Goal: Information Seeking & Learning: Check status

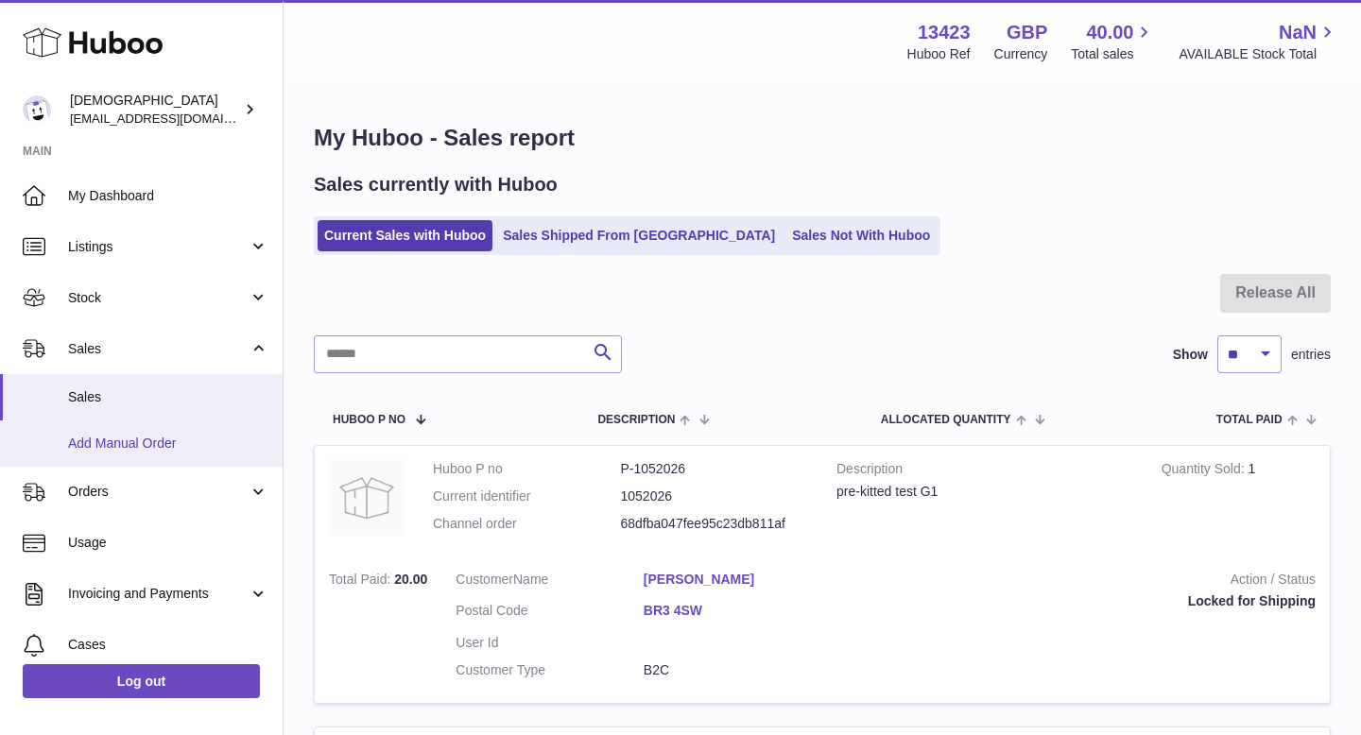
click at [173, 439] on span "Add Manual Order" at bounding box center [168, 444] width 200 height 18
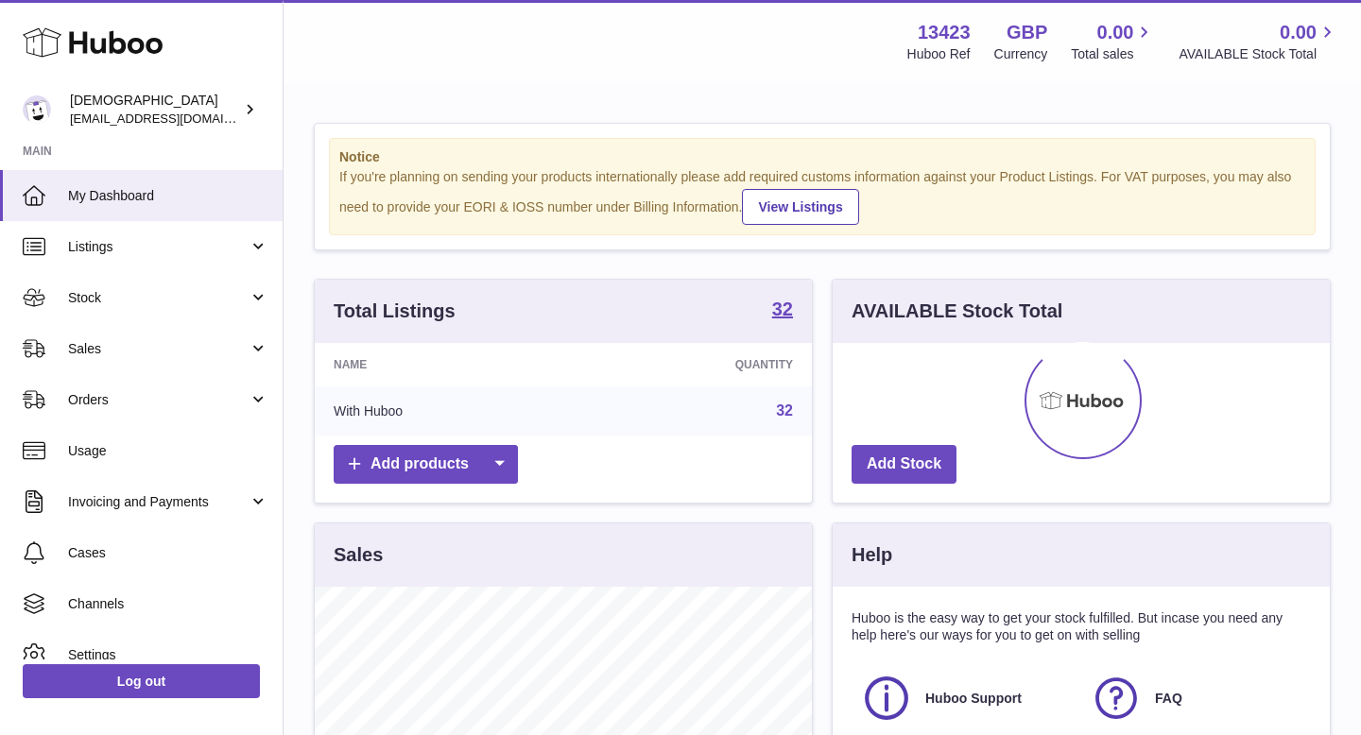
scroll to position [295, 497]
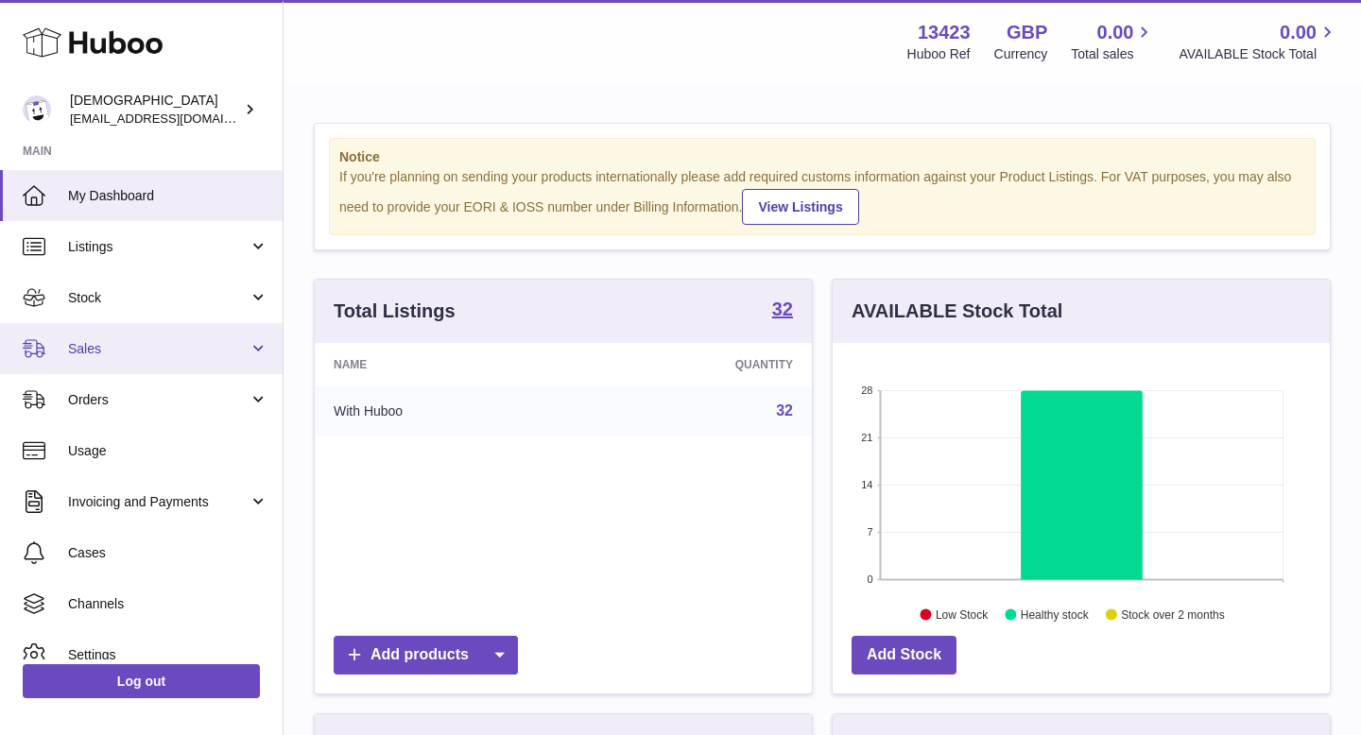
click at [205, 356] on span "Sales" at bounding box center [158, 349] width 180 height 18
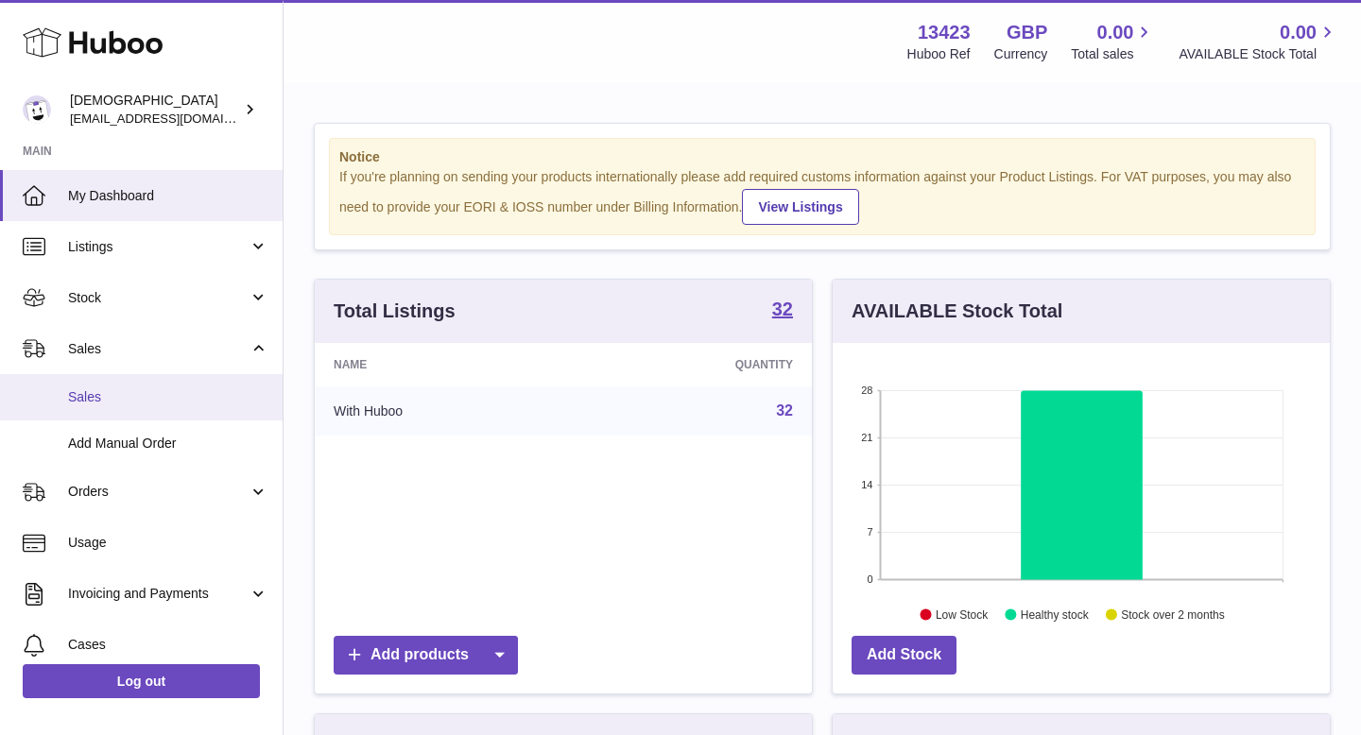
click at [180, 396] on span "Sales" at bounding box center [168, 397] width 200 height 18
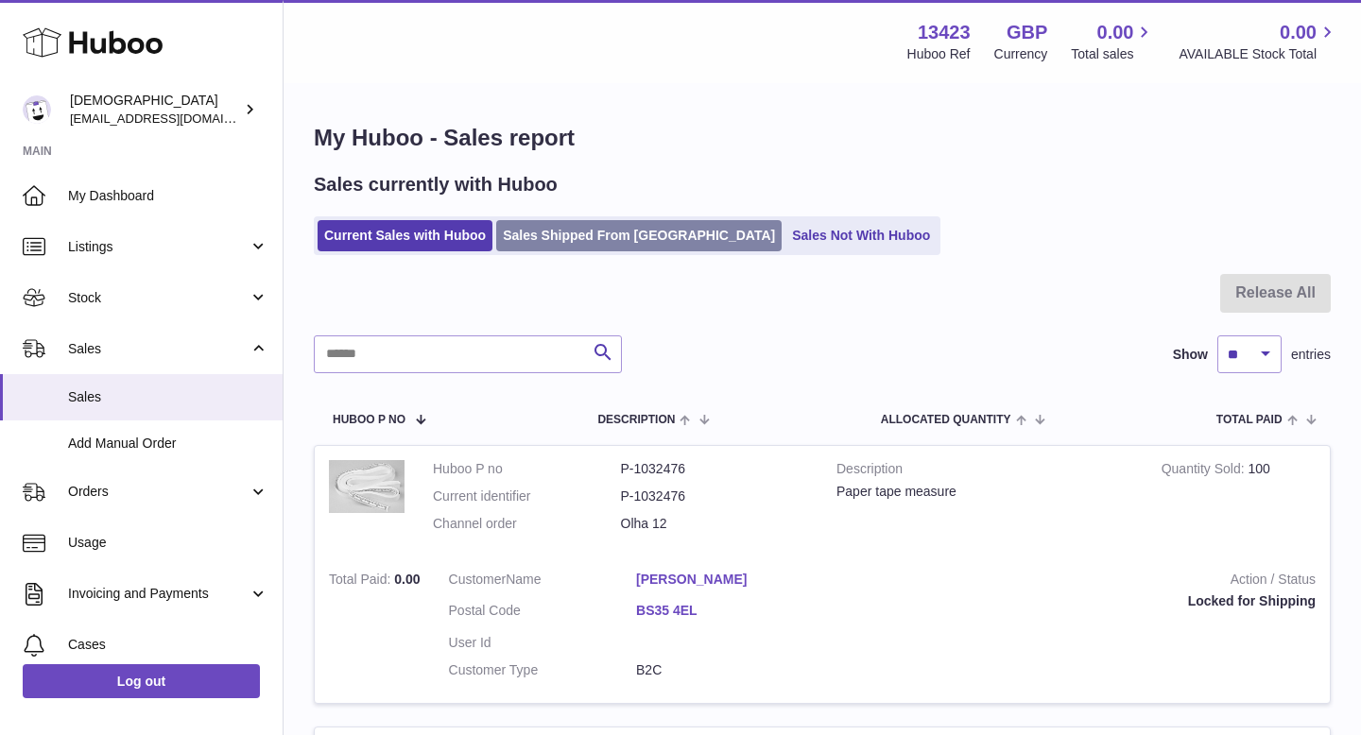
click at [555, 229] on link "Sales Shipped From [GEOGRAPHIC_DATA]" at bounding box center [638, 235] width 285 height 31
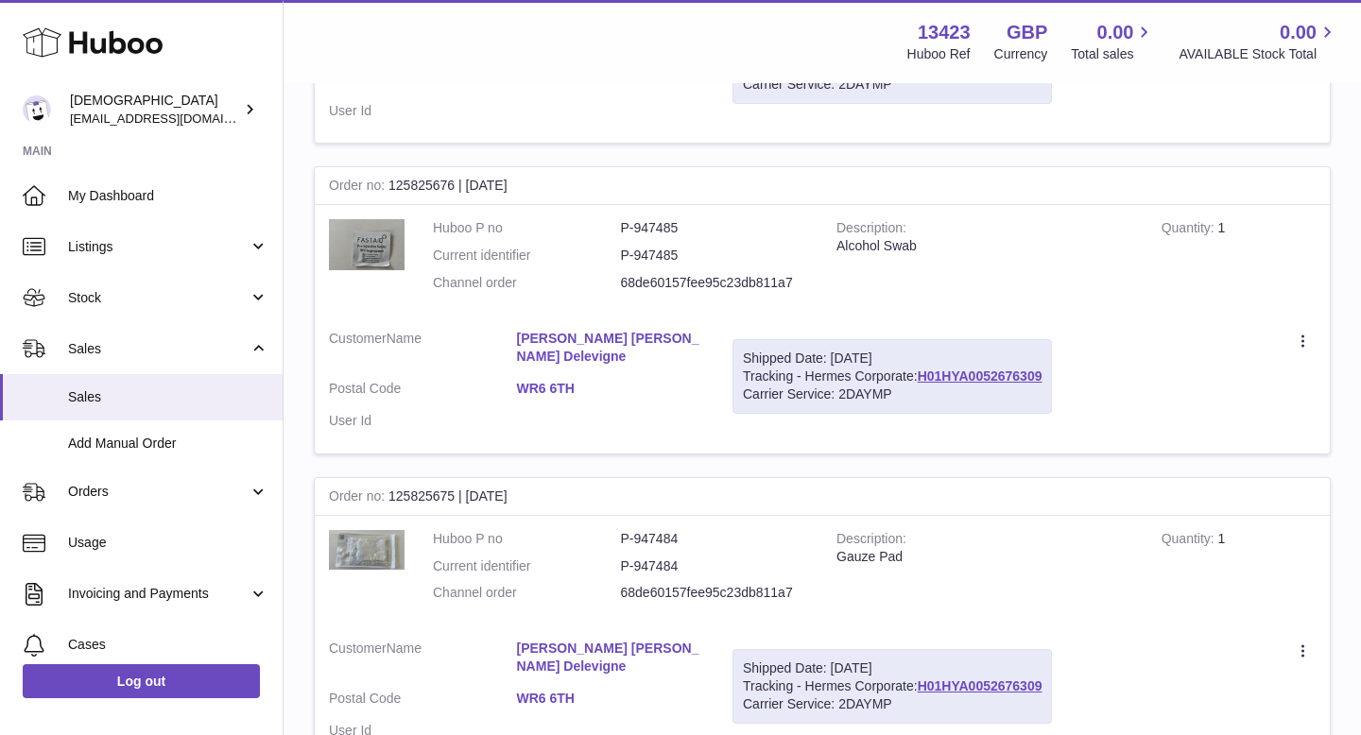
scroll to position [2114, 0]
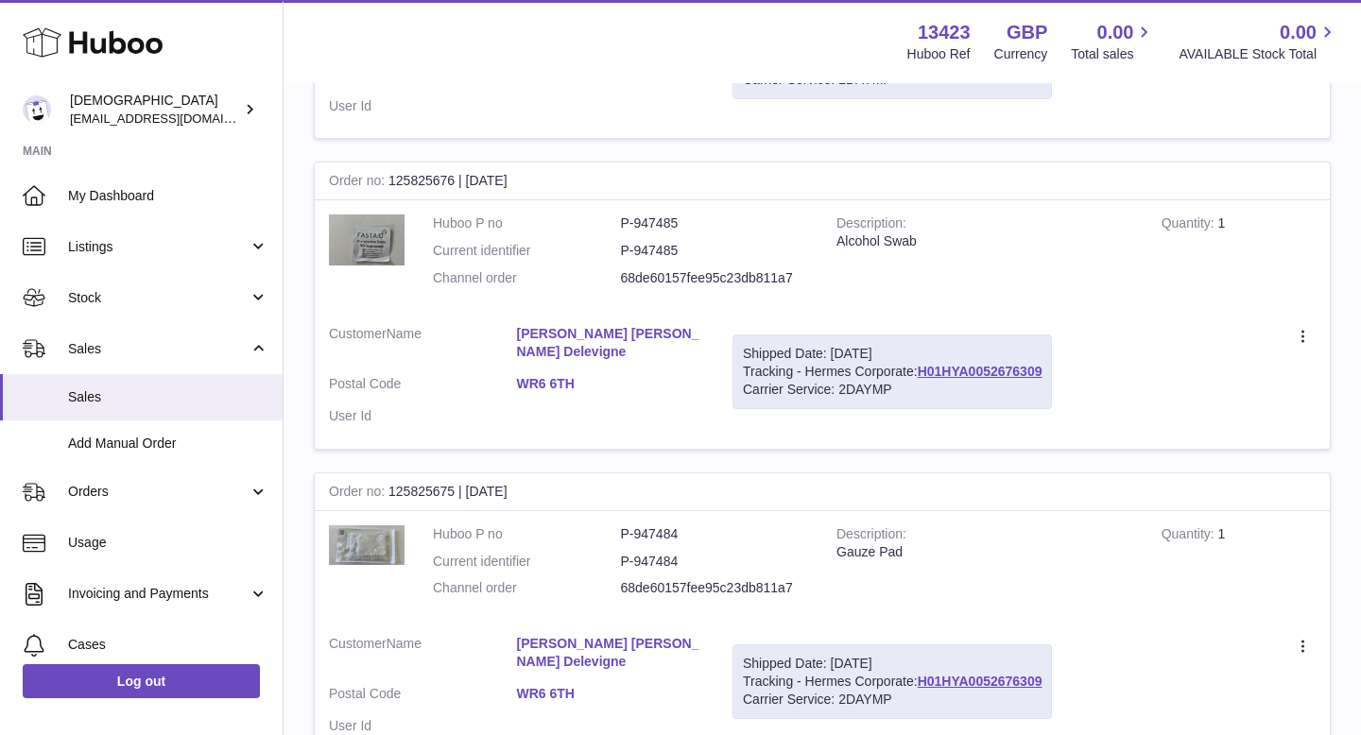
click at [553, 635] on link "[PERSON_NAME] [PERSON_NAME] Delevigne" at bounding box center [611, 653] width 188 height 36
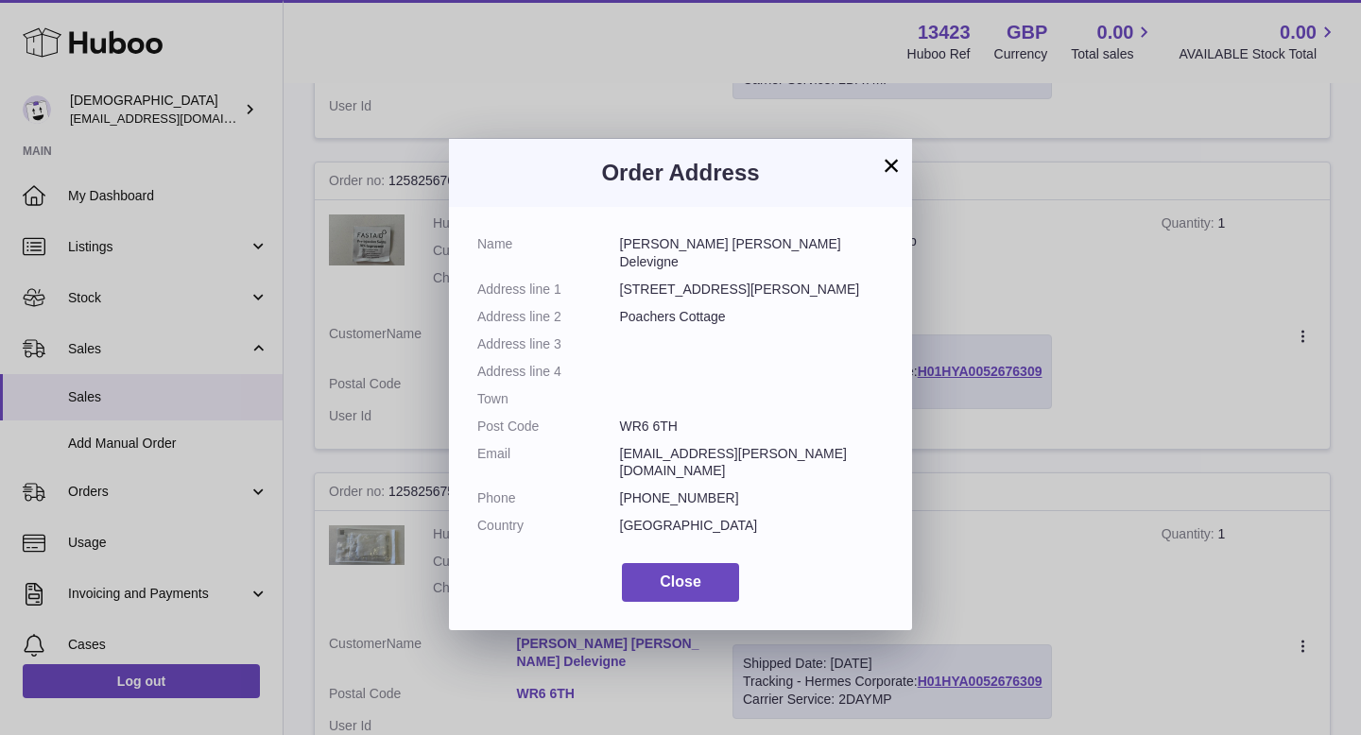
click at [884, 163] on button "×" at bounding box center [891, 165] width 23 height 23
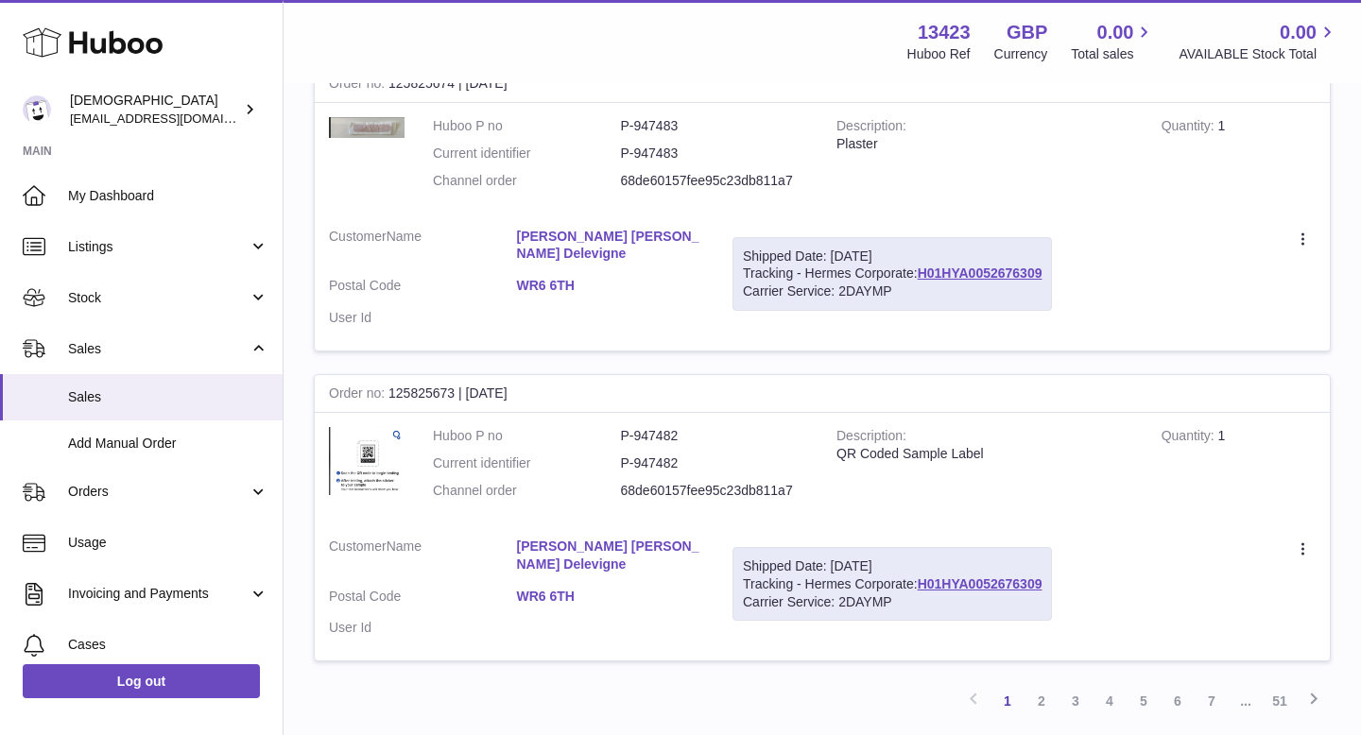
scroll to position [2844, 0]
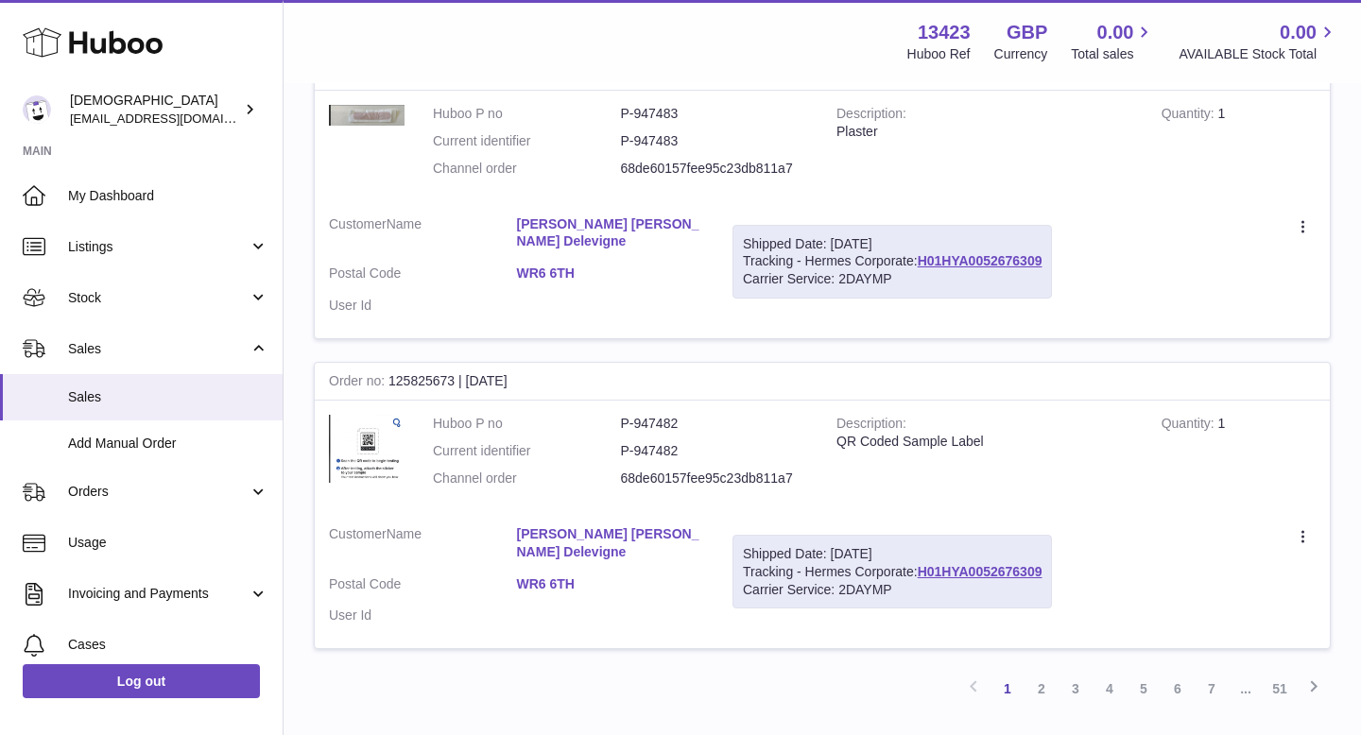
click at [584, 415] on dl "Huboo P no P-947482 Current identifier P-947482 Channel order 68de60157fee95c23…" at bounding box center [620, 456] width 375 height 82
click at [1037, 672] on link "2" at bounding box center [1041, 689] width 34 height 34
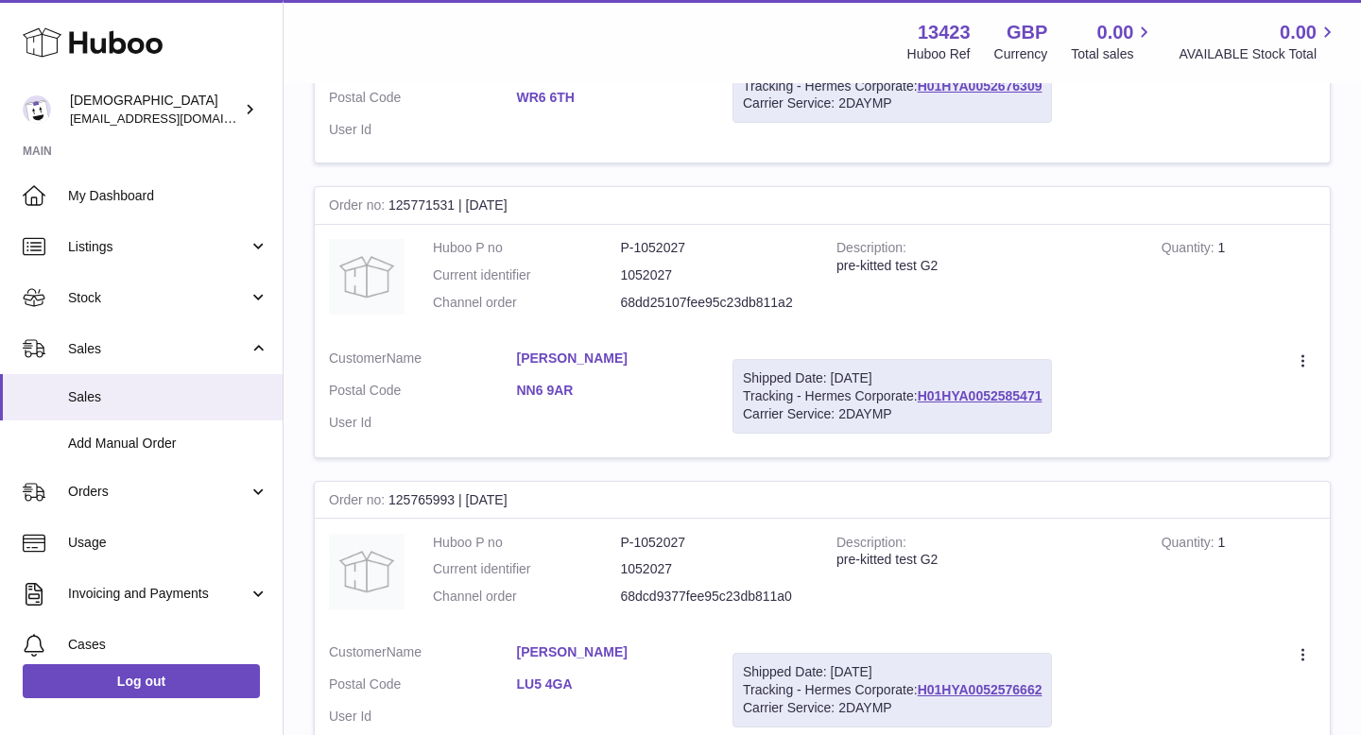
scroll to position [2486, 0]
